Goal: Task Accomplishment & Management: Manage account settings

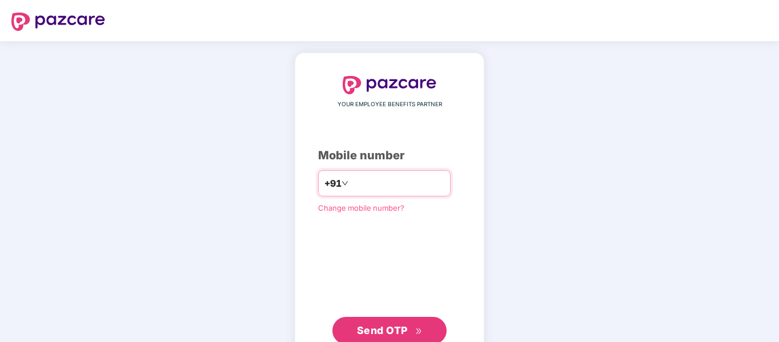
click at [398, 191] on input "number" at bounding box center [397, 183] width 94 height 18
type input "**********"
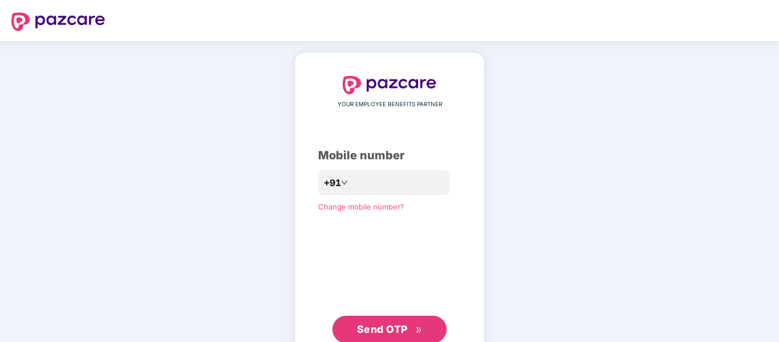
click at [386, 331] on span "Send OTP" at bounding box center [382, 329] width 51 height 12
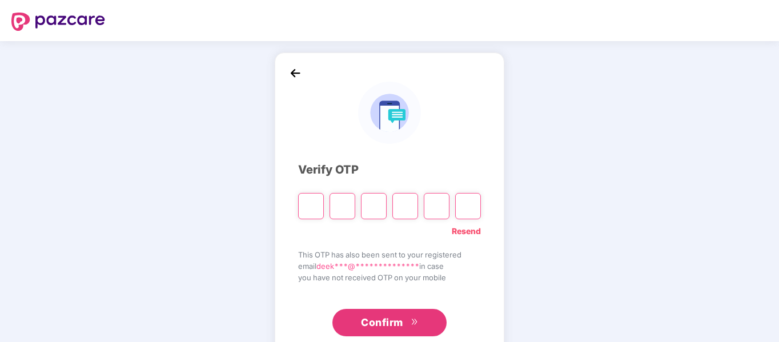
type input "*"
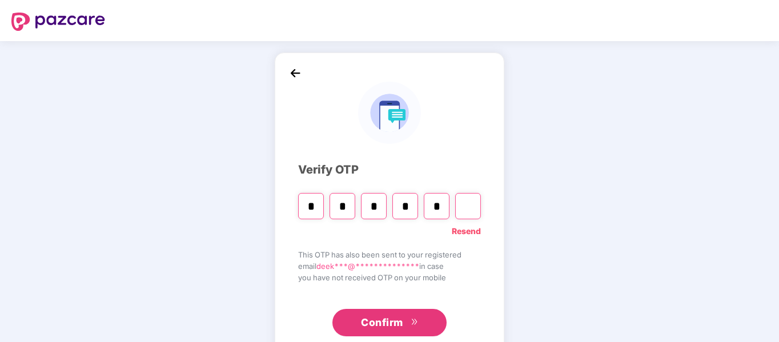
type input "*"
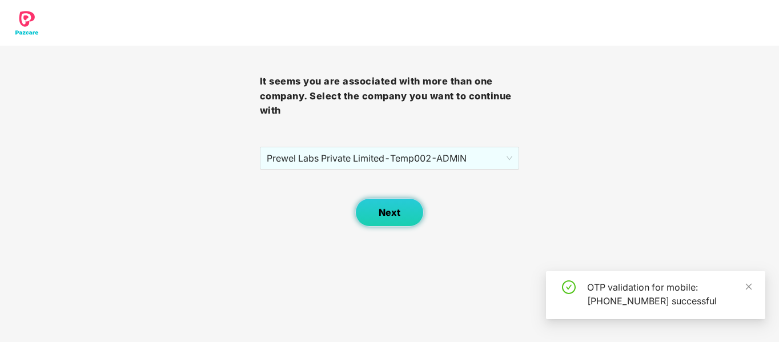
click at [405, 208] on button "Next" at bounding box center [389, 212] width 69 height 29
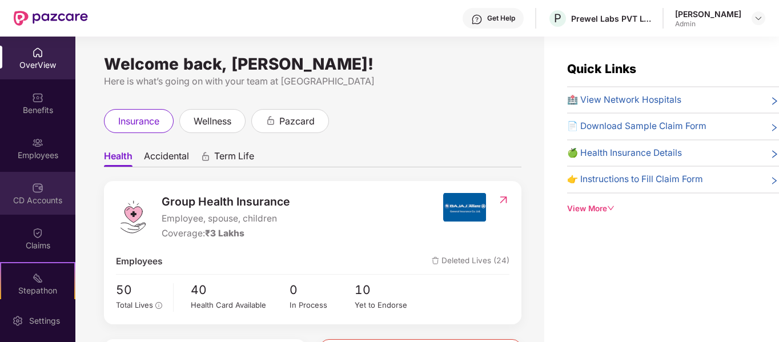
click at [37, 202] on div "CD Accounts" at bounding box center [37, 200] width 75 height 11
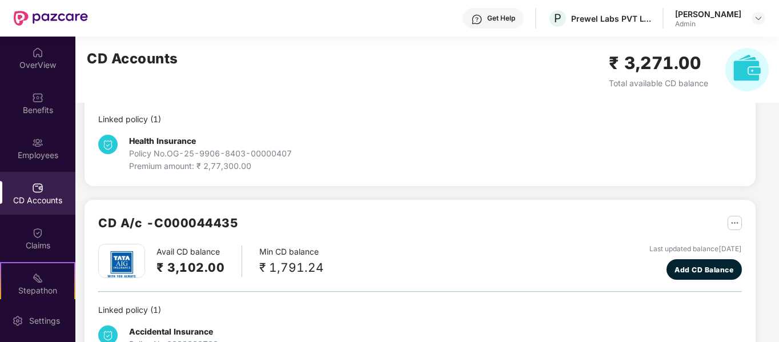
scroll to position [220, 0]
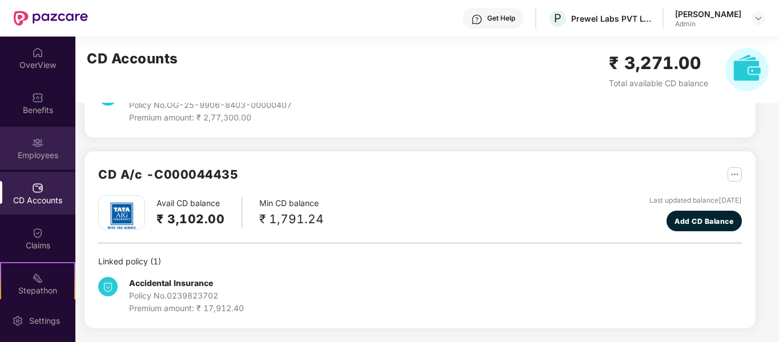
click at [41, 140] on img at bounding box center [37, 142] width 11 height 11
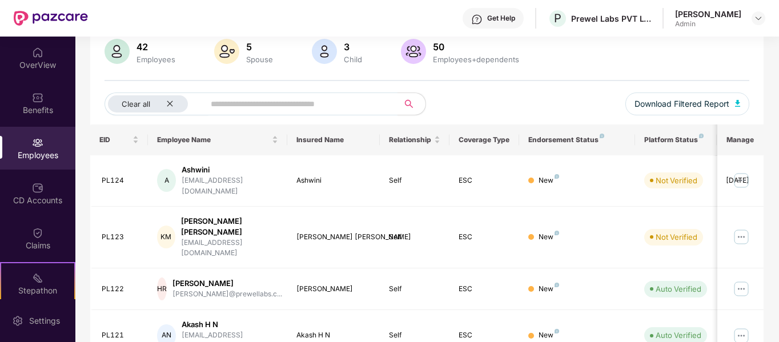
scroll to position [74, 0]
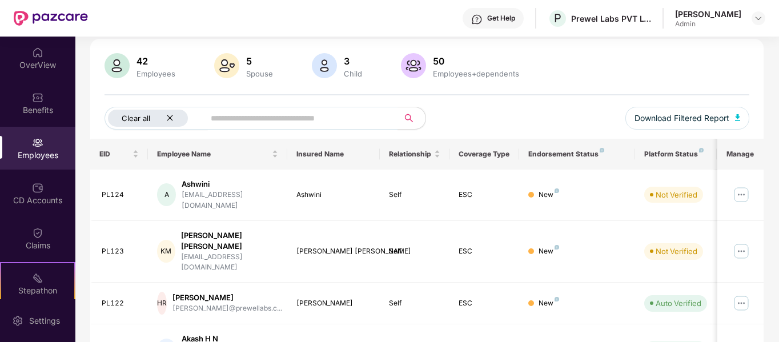
click at [167, 116] on icon "close" at bounding box center [169, 117] width 7 height 7
click at [255, 117] on input "text" at bounding box center [278, 118] width 205 height 17
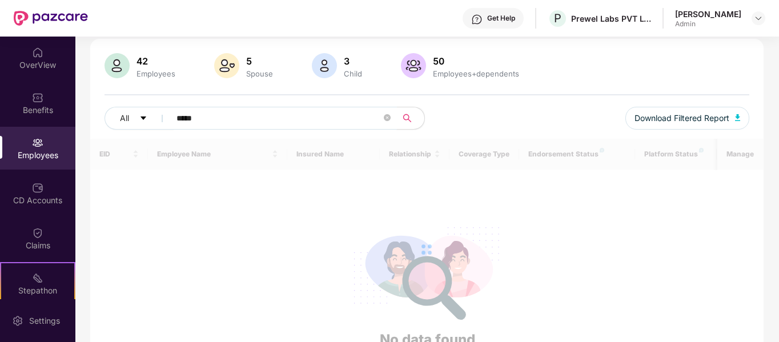
scroll to position [37, 0]
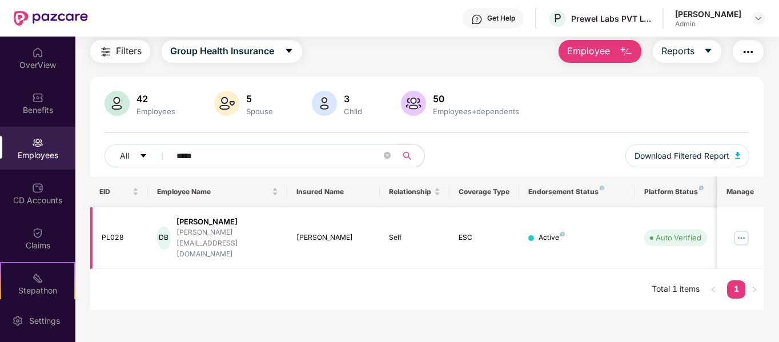
type input "*****"
click at [743, 231] on img at bounding box center [741, 238] width 18 height 18
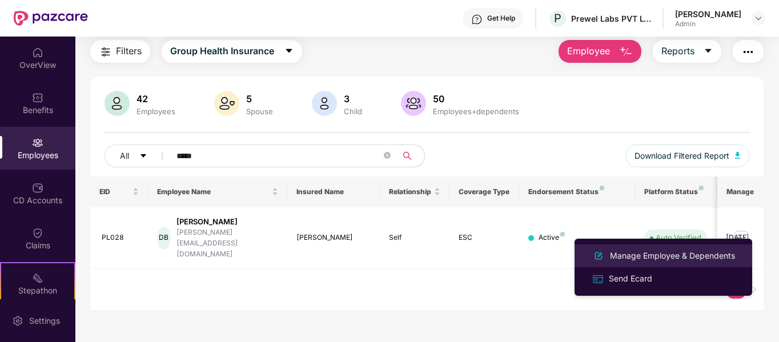
click at [647, 256] on div "Manage Employee & Dependents" at bounding box center [672, 255] width 130 height 13
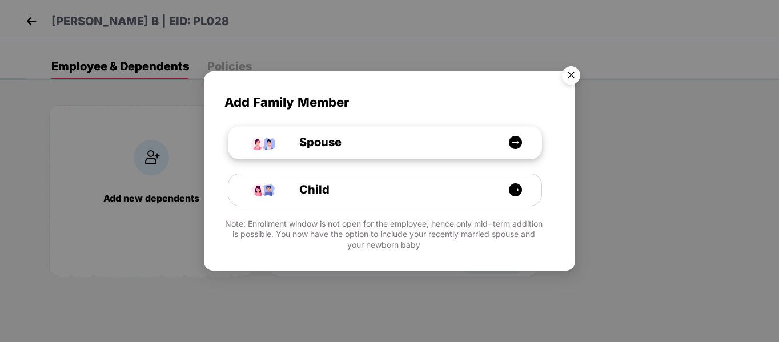
click at [366, 143] on div "Spouse" at bounding box center [390, 143] width 235 height 18
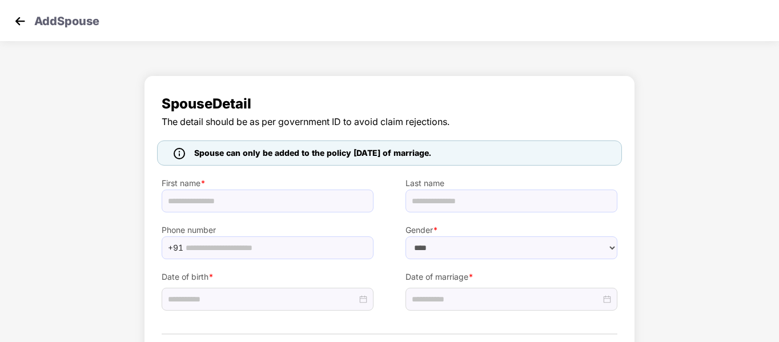
select select "******"
click at [246, 204] on input "text" at bounding box center [268, 201] width 212 height 23
